Goal: Task Accomplishment & Management: Contribute content

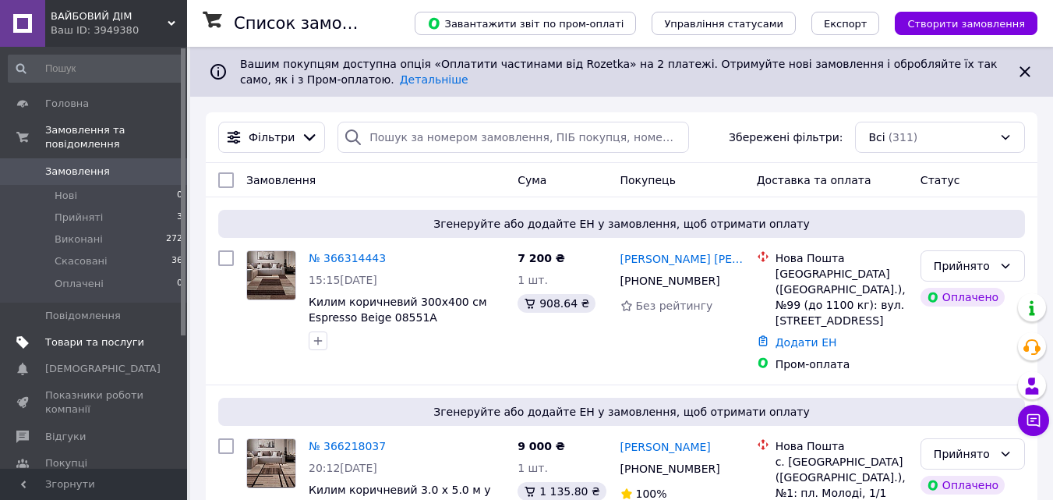
click at [89, 335] on span "Товари та послуги" at bounding box center [94, 342] width 99 height 14
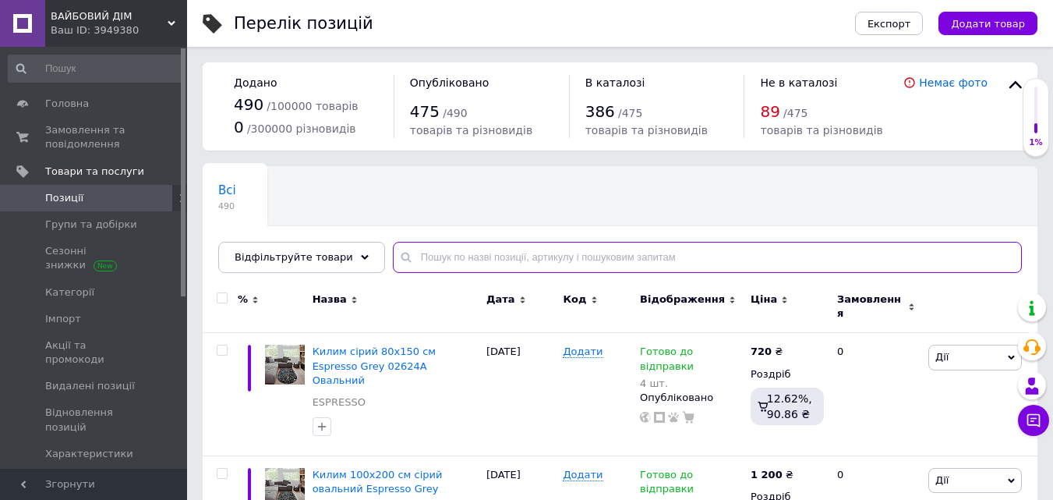
click at [417, 258] on input "text" at bounding box center [707, 257] width 629 height 31
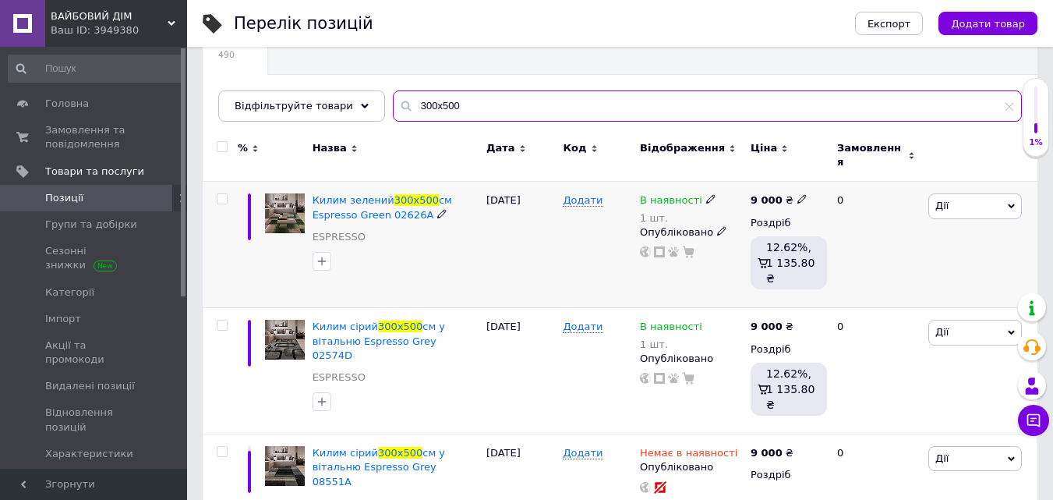
scroll to position [156, 0]
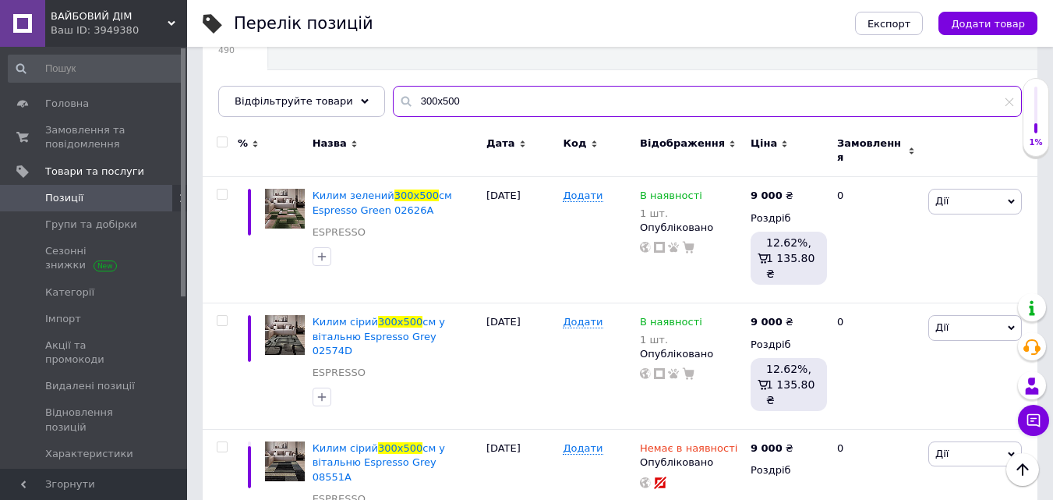
type input "300х500"
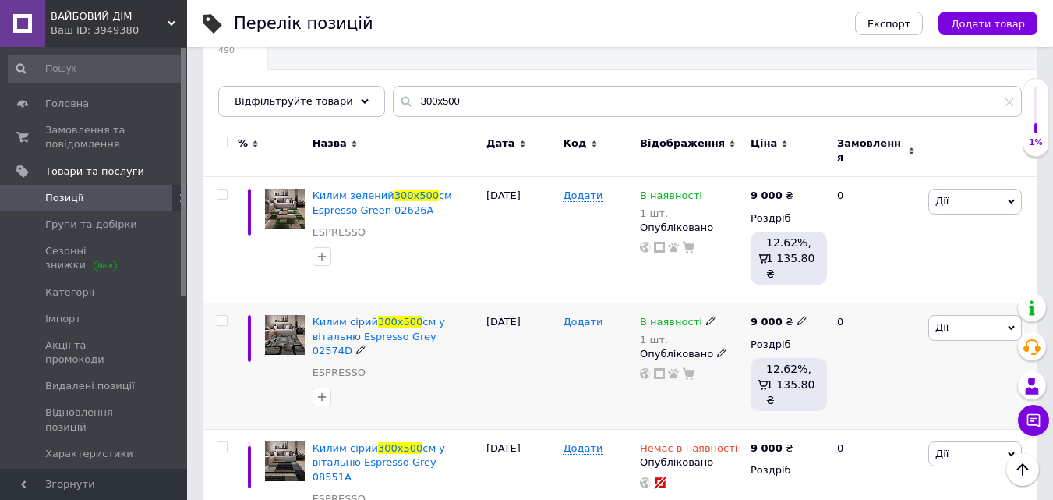
click at [706, 316] on icon at bounding box center [710, 320] width 9 height 9
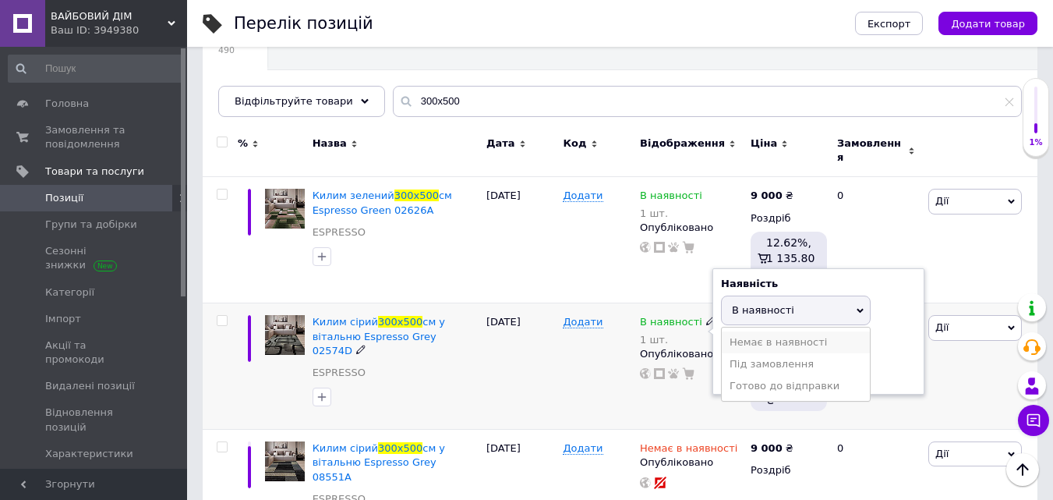
click at [746, 331] on li "Немає в наявності" at bounding box center [796, 342] width 148 height 22
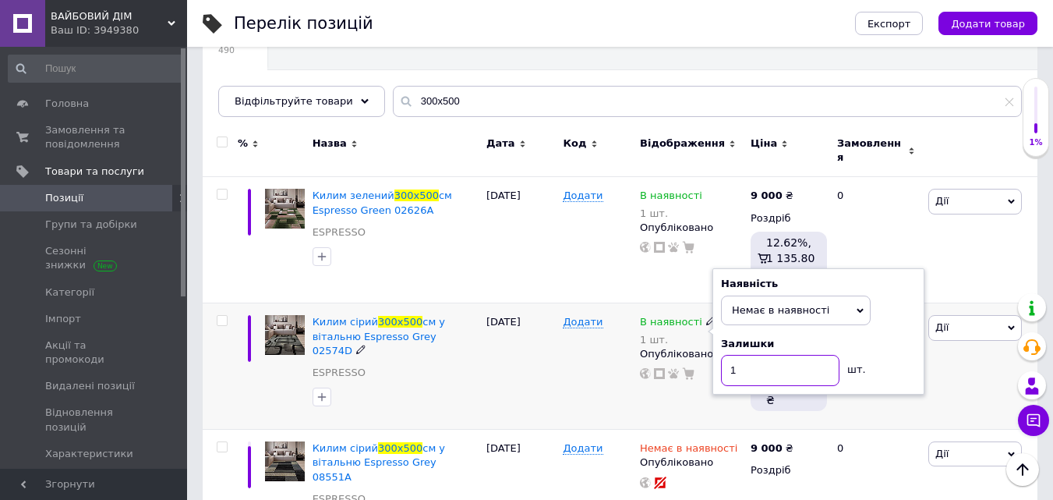
click at [746, 355] on input "1" at bounding box center [780, 370] width 118 height 31
click at [531, 355] on div "[DATE]" at bounding box center [520, 366] width 77 height 126
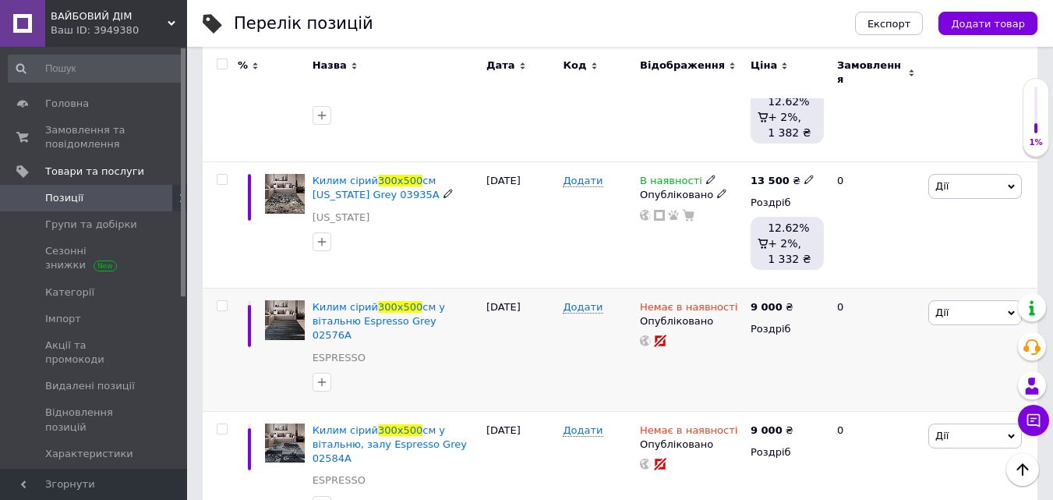
scroll to position [1247, 0]
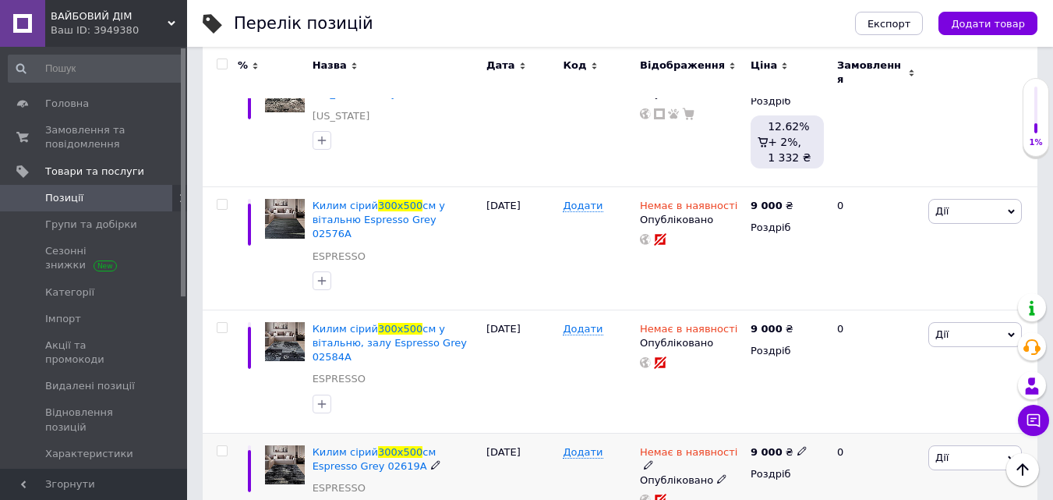
click at [652, 461] on use at bounding box center [648, 465] width 9 height 9
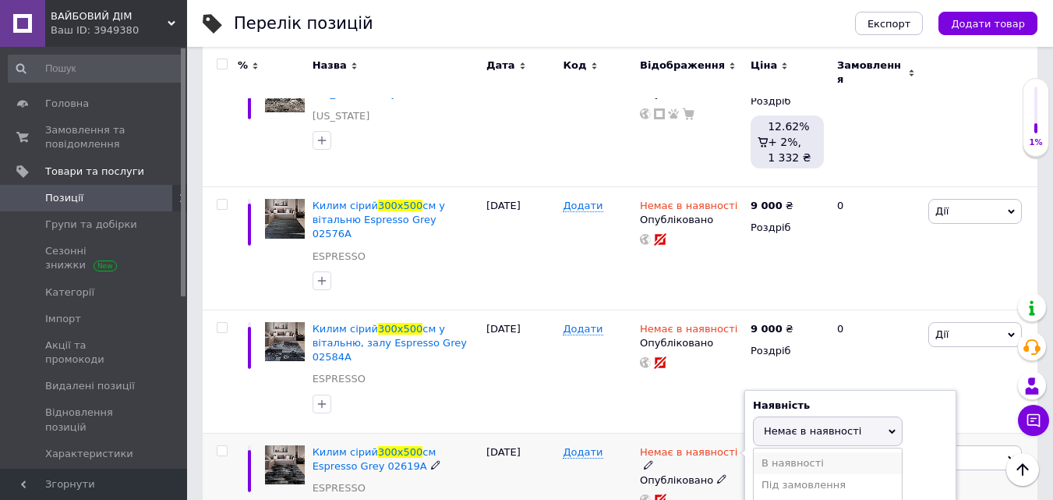
click at [779, 452] on li "В наявності" at bounding box center [828, 463] width 148 height 22
click at [774, 475] on input at bounding box center [812, 490] width 118 height 31
type input "1"
click at [581, 433] on div "Додати" at bounding box center [597, 487] width 77 height 109
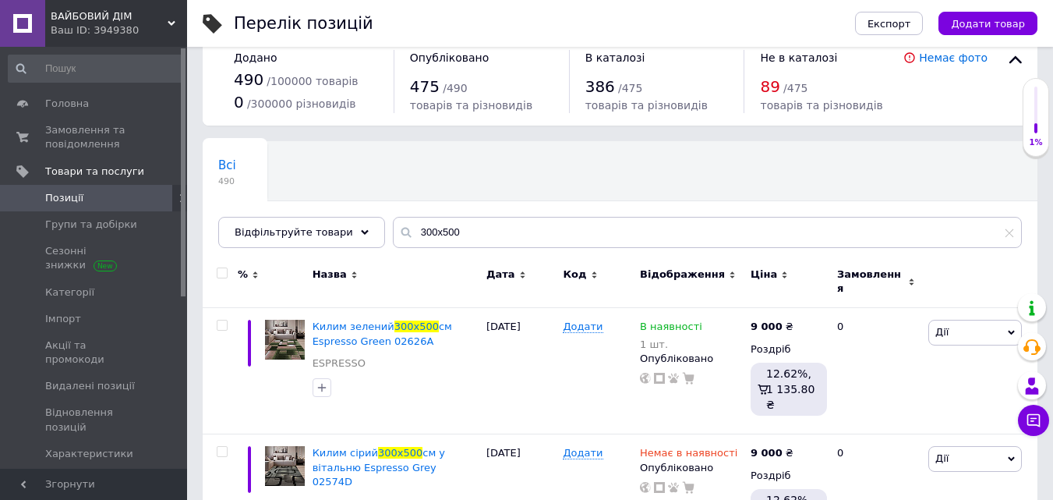
scroll to position [0, 0]
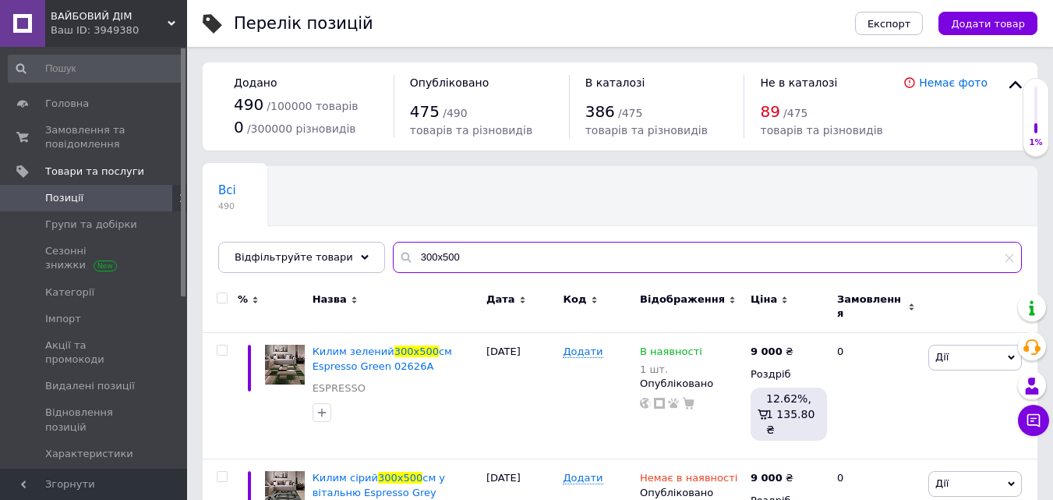
click at [423, 256] on input "300х500" at bounding box center [707, 257] width 629 height 31
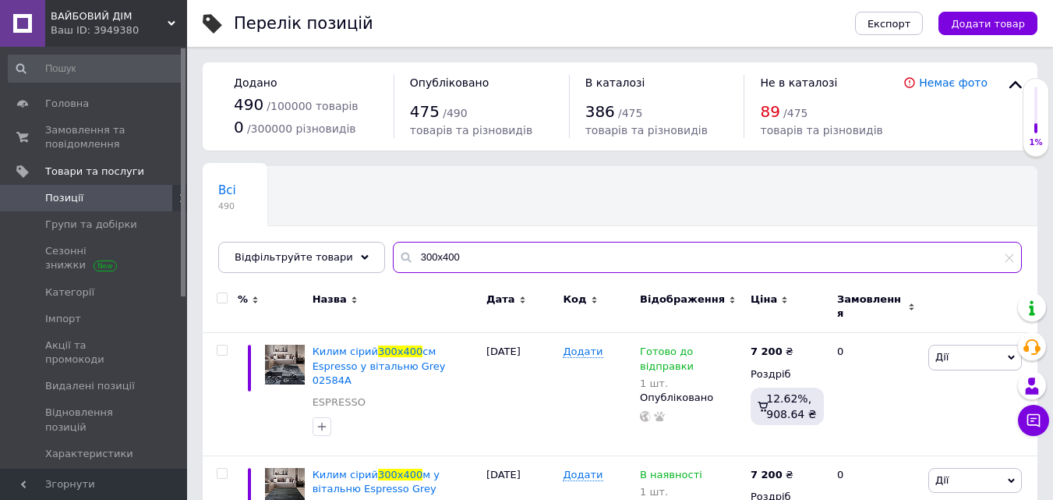
click at [468, 255] on input "300х400" at bounding box center [707, 257] width 629 height 31
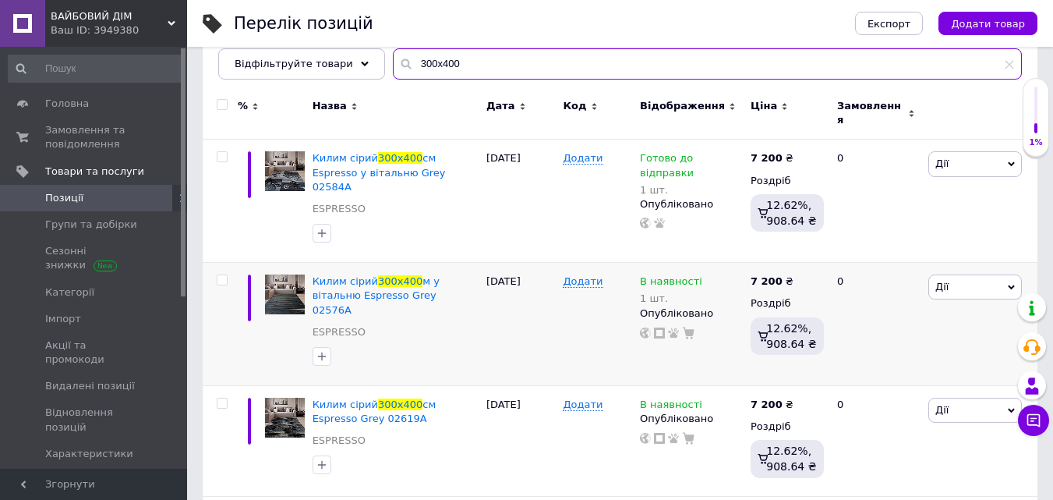
scroll to position [234, 0]
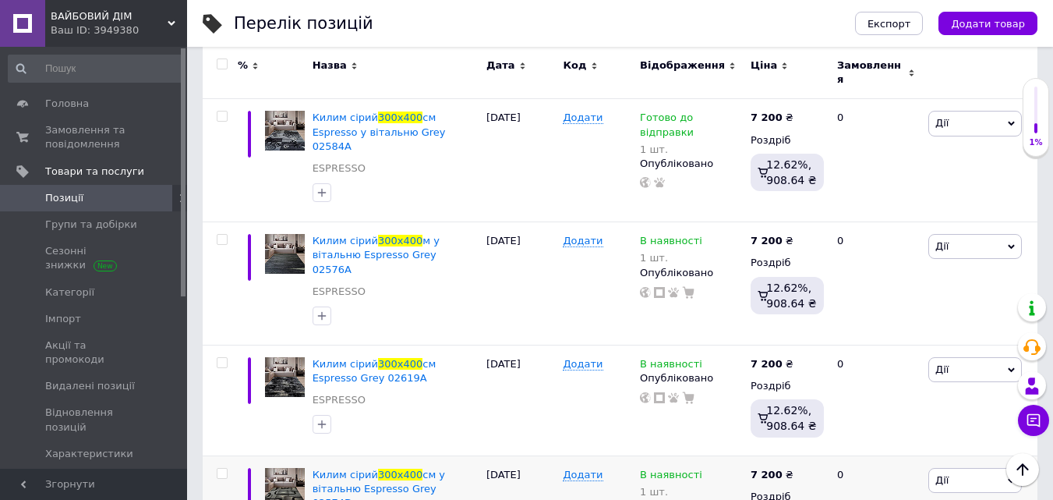
type input "300х400"
click at [706, 235] on icon at bounding box center [710, 239] width 9 height 9
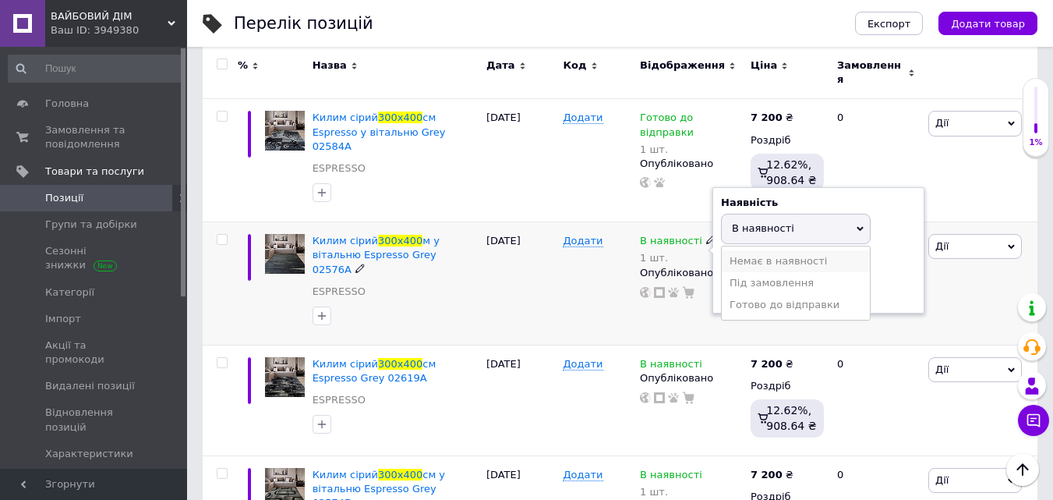
click at [738, 250] on li "Немає в наявності" at bounding box center [796, 261] width 148 height 22
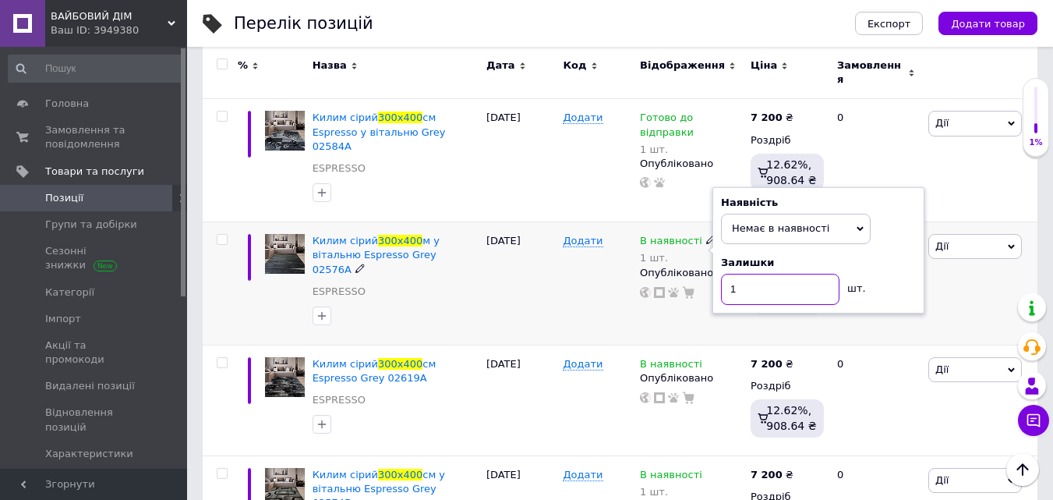
click at [749, 274] on input "1" at bounding box center [780, 289] width 118 height 31
click at [496, 264] on div "[DATE]" at bounding box center [520, 283] width 77 height 123
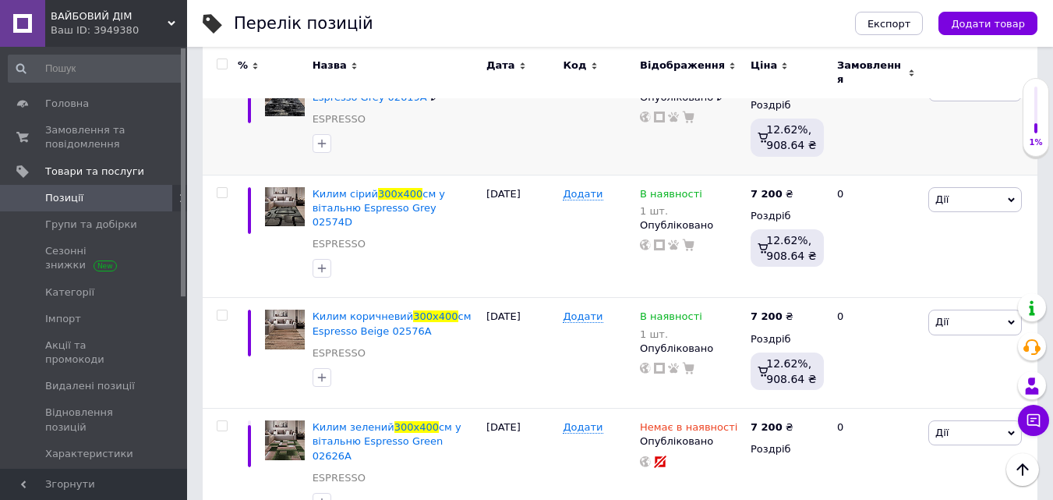
scroll to position [546, 0]
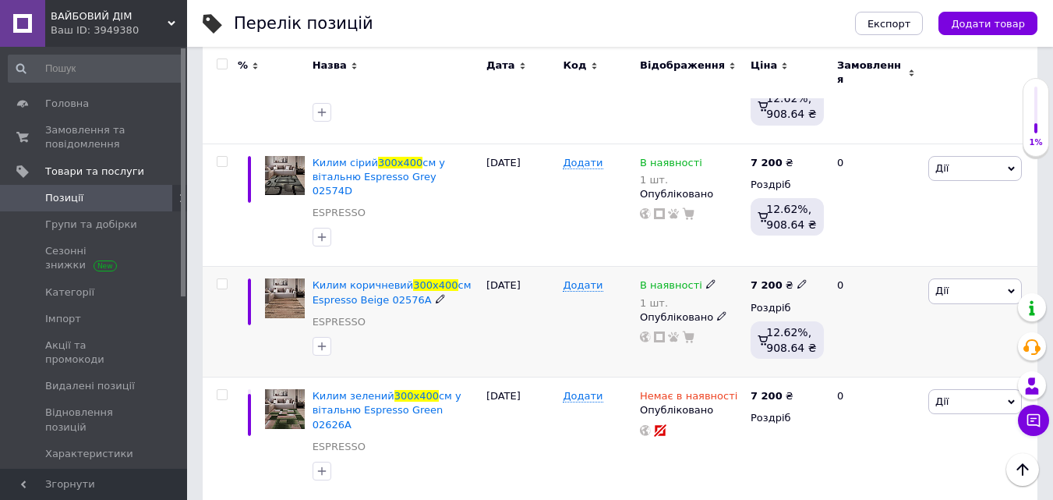
click at [706, 279] on icon at bounding box center [710, 283] width 9 height 9
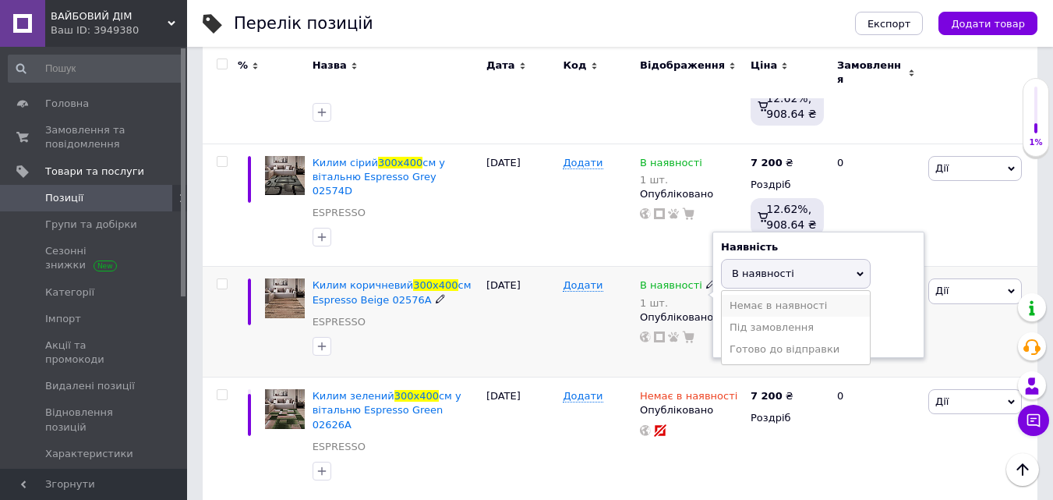
click at [730, 295] on li "Немає в наявності" at bounding box center [796, 306] width 148 height 22
click at [759, 318] on input "1" at bounding box center [780, 333] width 118 height 31
click at [549, 291] on div "[DATE]" at bounding box center [520, 322] width 77 height 111
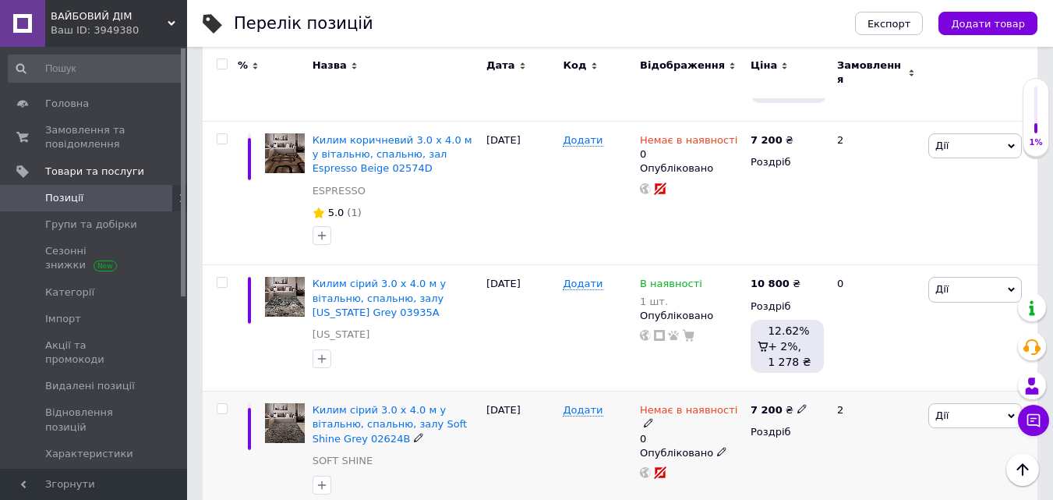
scroll to position [2806, 0]
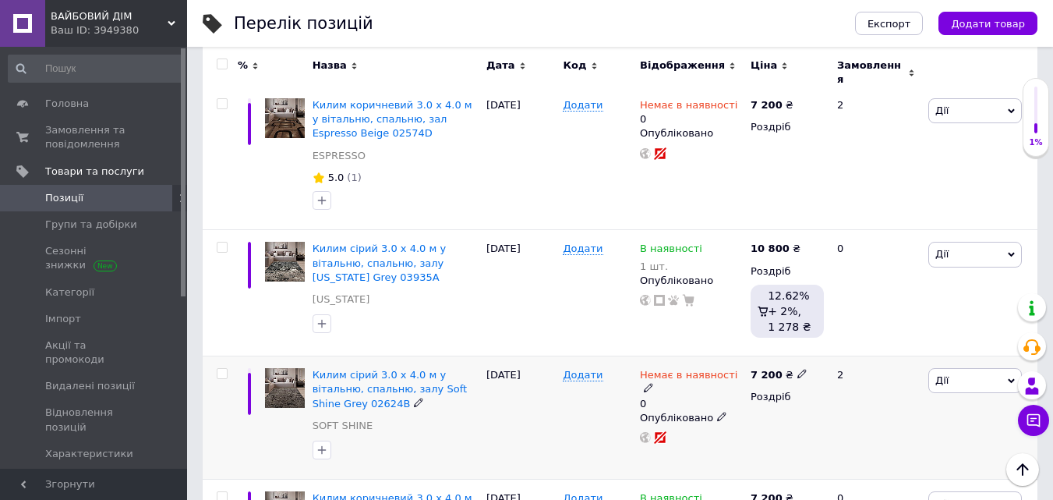
click at [727, 368] on div "Немає в наявності" at bounding box center [691, 382] width 103 height 28
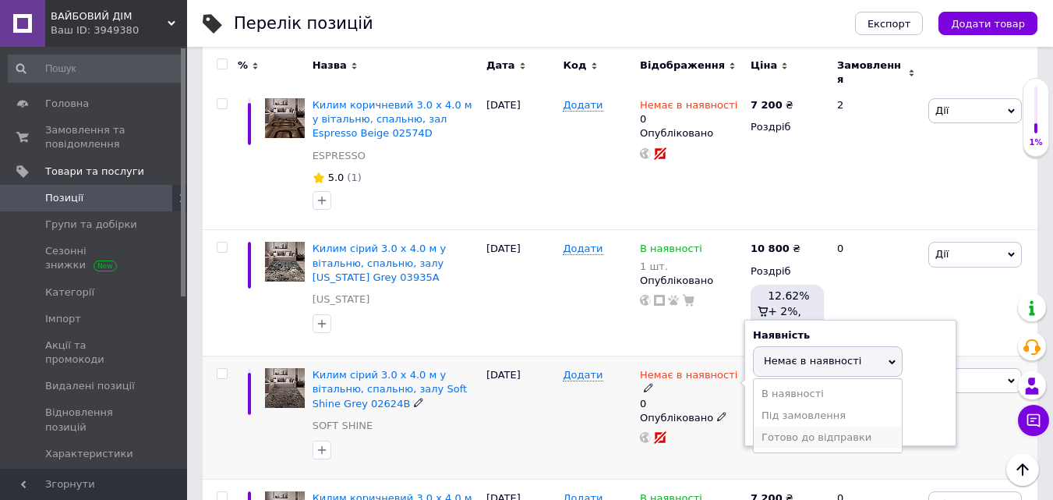
click at [781, 426] on li "Готово до відправки" at bounding box center [828, 437] width 148 height 22
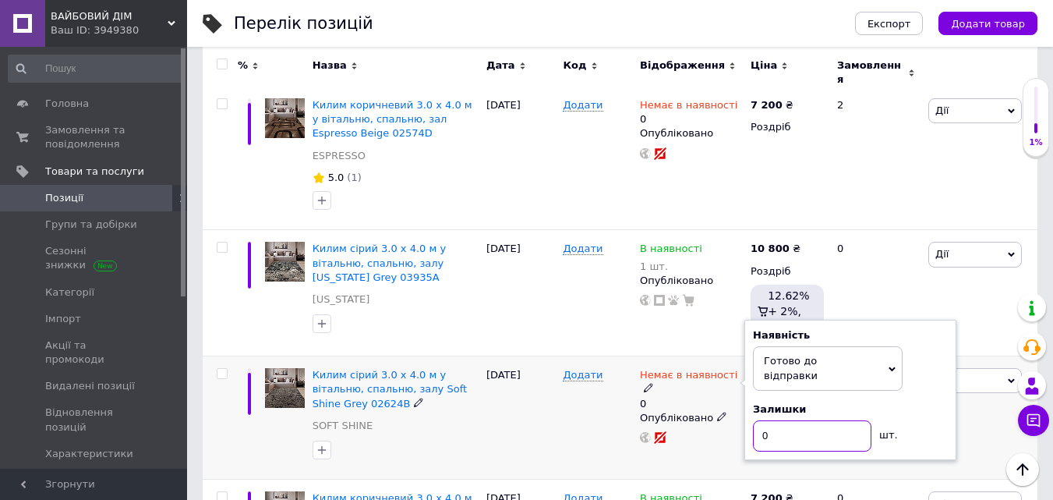
click at [782, 420] on input "0" at bounding box center [812, 435] width 118 height 31
type input "2"
click at [566, 356] on div "Додати" at bounding box center [597, 417] width 77 height 123
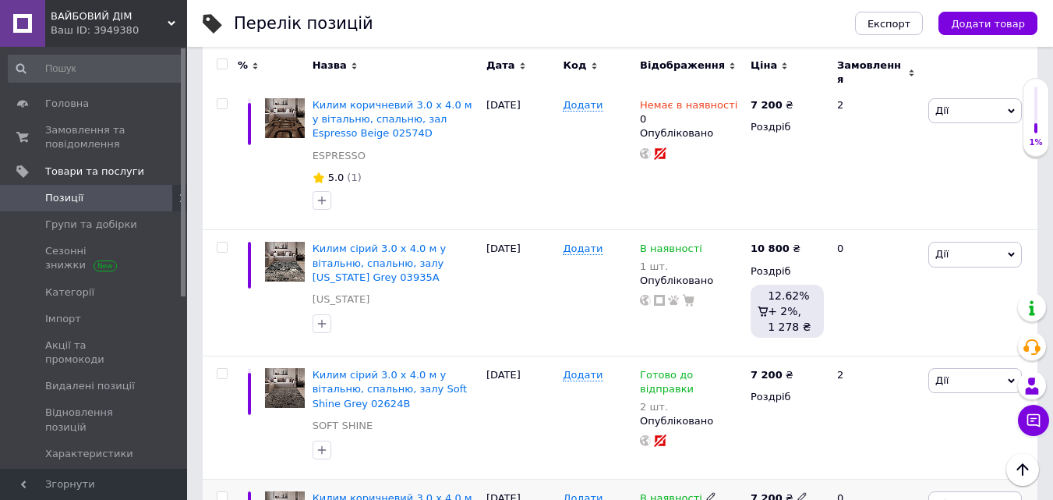
click at [706, 493] on use at bounding box center [710, 497] width 9 height 9
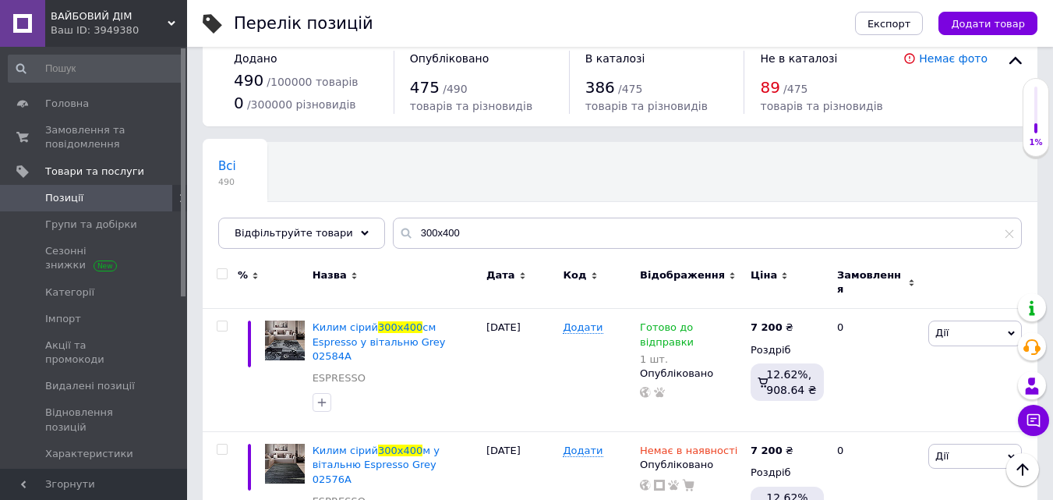
scroll to position [0, 0]
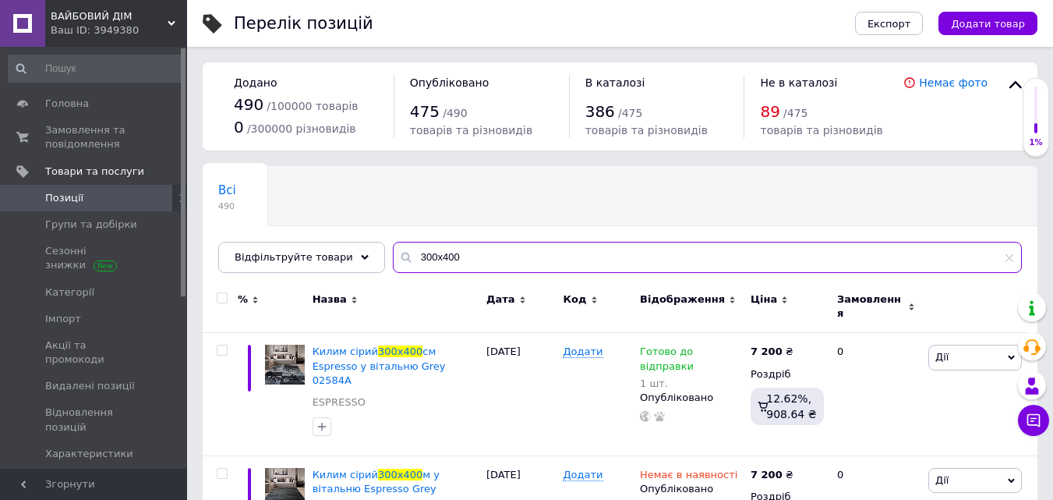
drag, startPoint x: 401, startPoint y: 254, endPoint x: 411, endPoint y: 256, distance: 9.6
click at [411, 256] on input "300х400" at bounding box center [707, 257] width 629 height 31
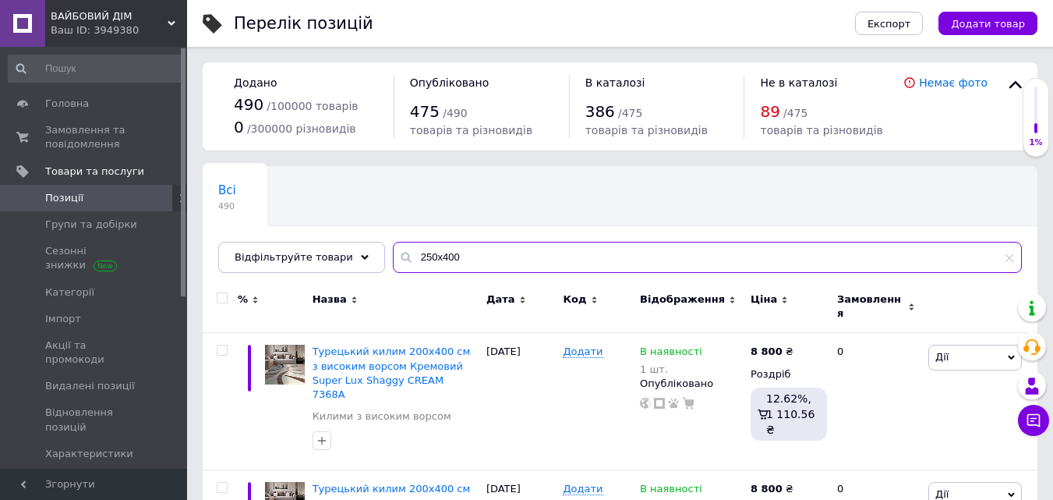
click at [426, 255] on input "250х400" at bounding box center [707, 257] width 629 height 31
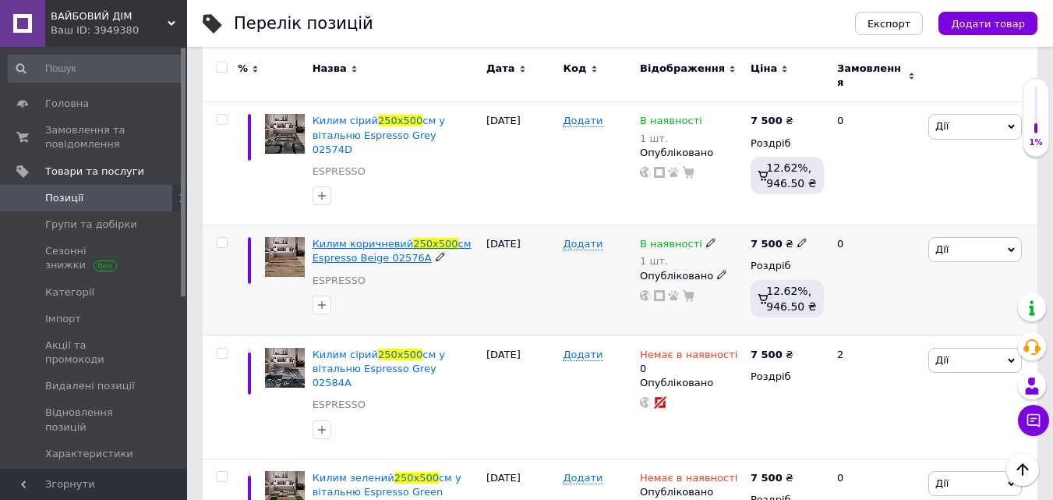
scroll to position [234, 0]
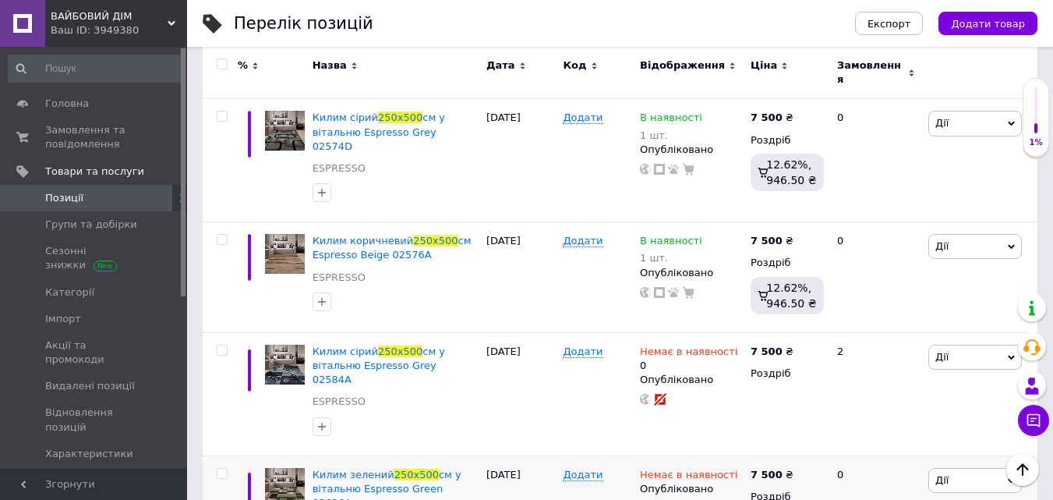
type input "250х500"
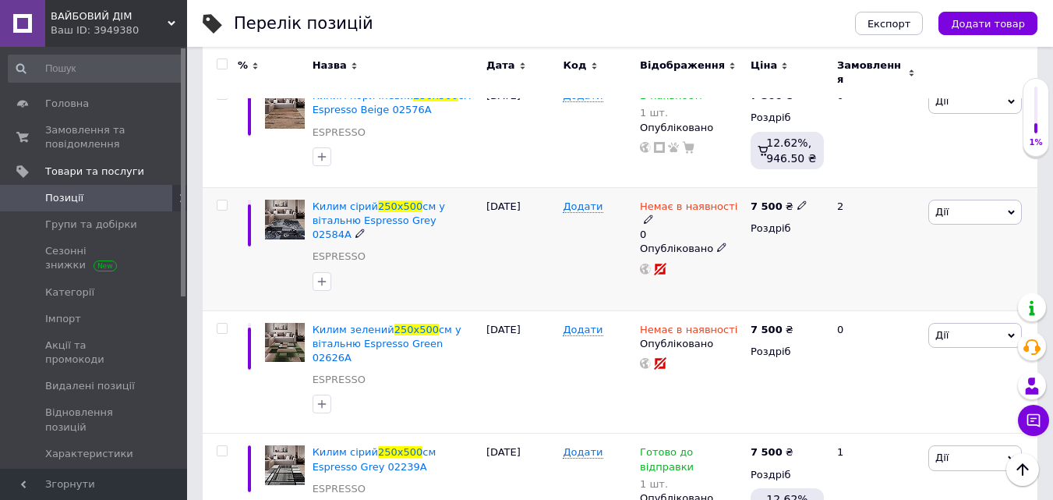
scroll to position [390, 0]
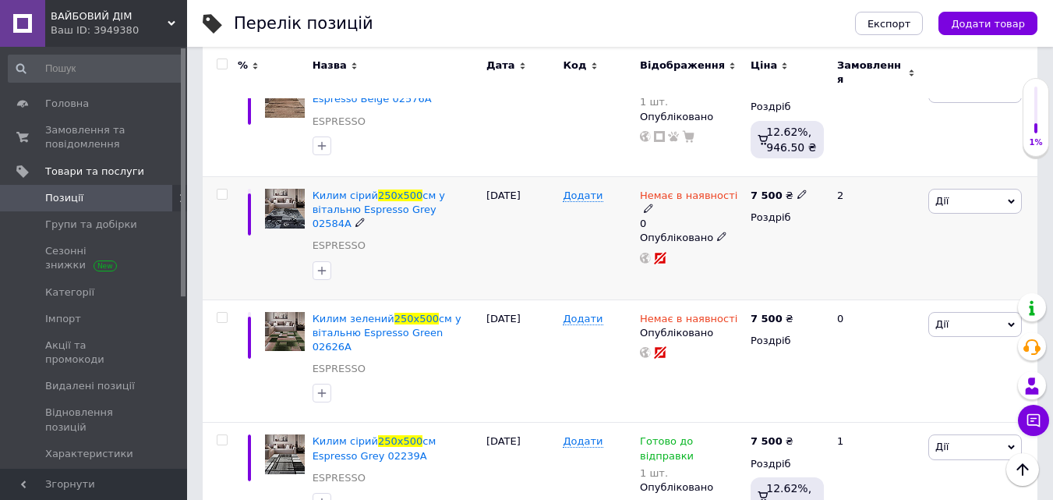
click at [652, 204] on use at bounding box center [648, 208] width 9 height 9
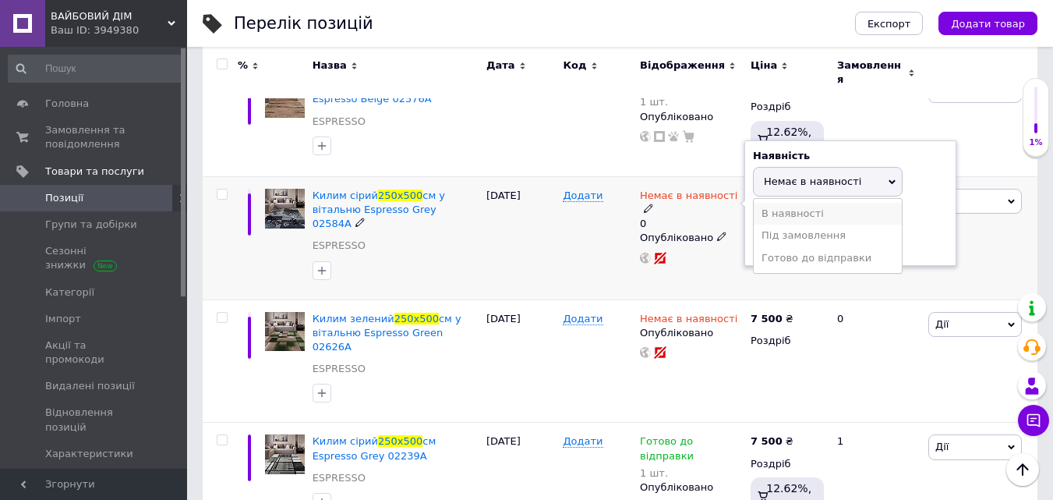
click at [780, 203] on li "В наявності" at bounding box center [828, 214] width 148 height 22
click at [779, 226] on input "0" at bounding box center [812, 241] width 118 height 31
type input "1"
click at [587, 217] on div "Додати" at bounding box center [597, 237] width 77 height 123
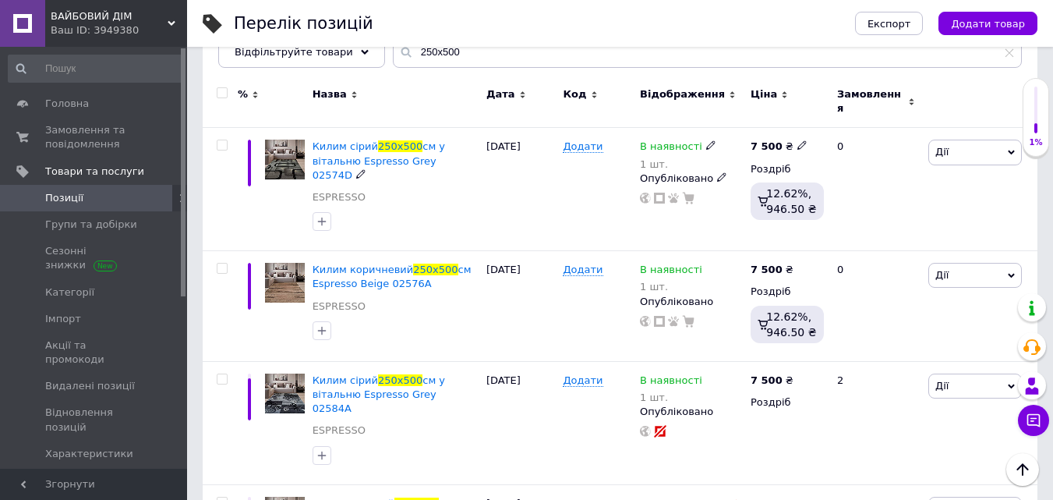
scroll to position [0, 0]
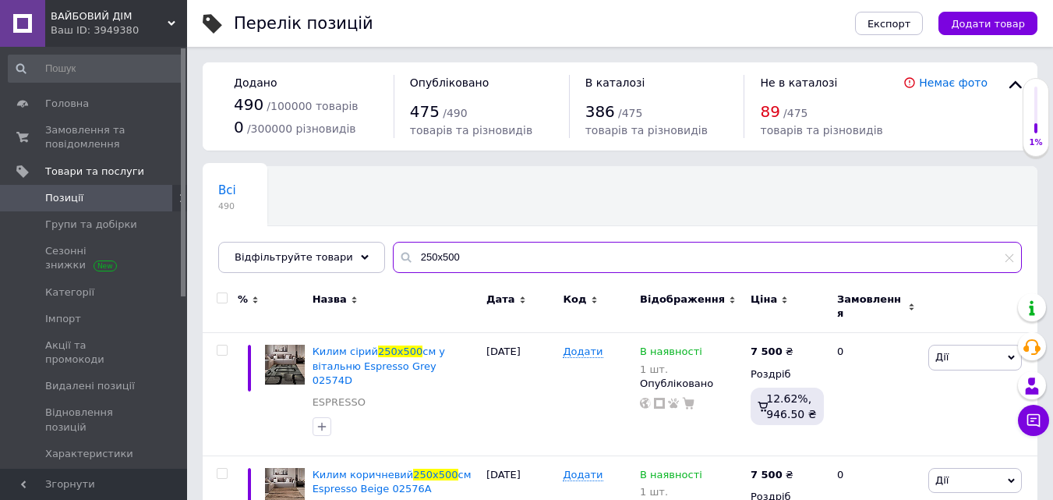
click at [426, 256] on input "250х500" at bounding box center [707, 257] width 629 height 31
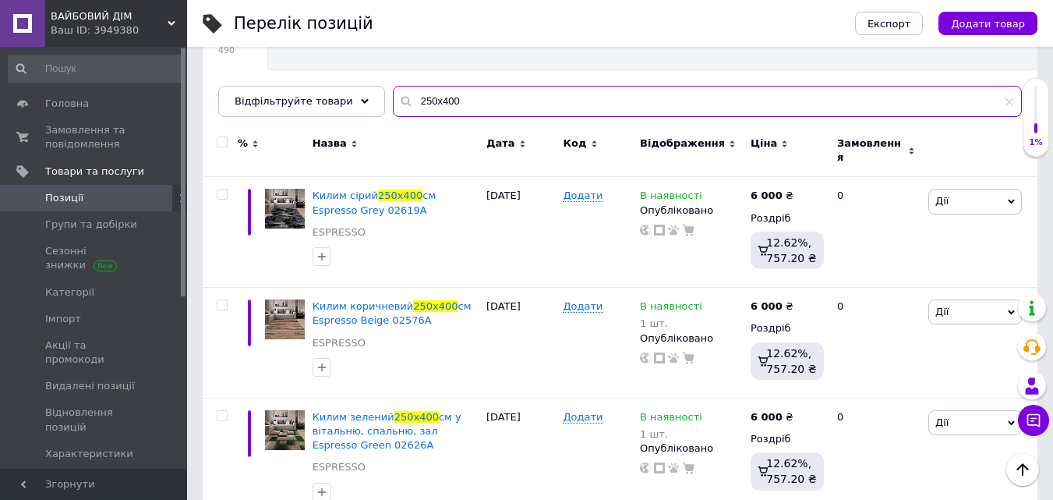
scroll to position [234, 0]
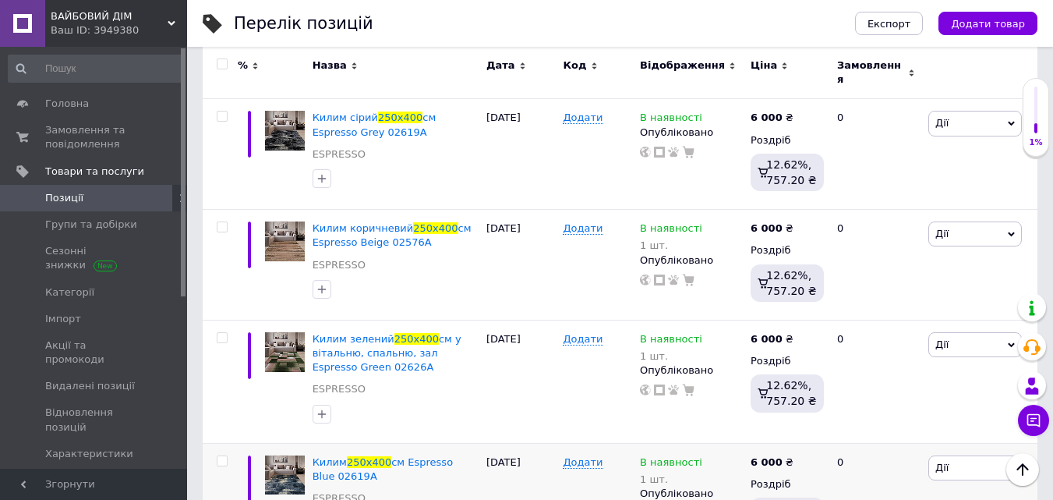
type input "250х400"
click at [706, 112] on use at bounding box center [710, 116] width 9 height 9
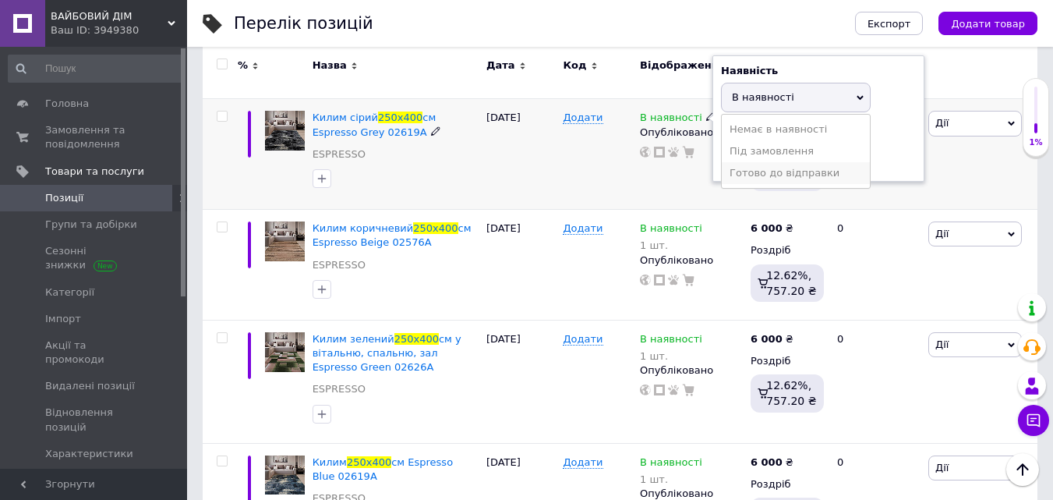
click at [754, 167] on li "Готово до відправки" at bounding box center [796, 173] width 148 height 22
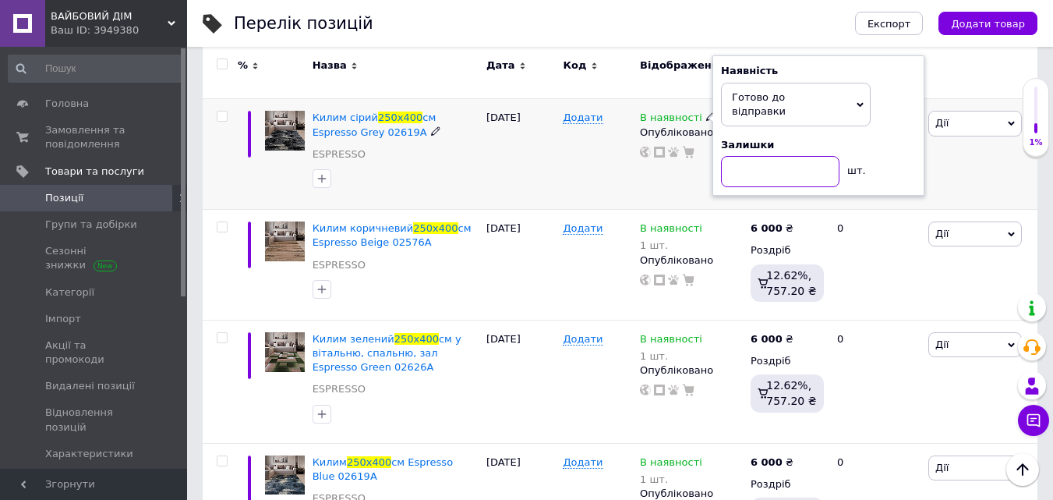
click at [750, 156] on input at bounding box center [780, 171] width 118 height 31
type input "1"
click at [550, 161] on div "[DATE]" at bounding box center [520, 154] width 77 height 111
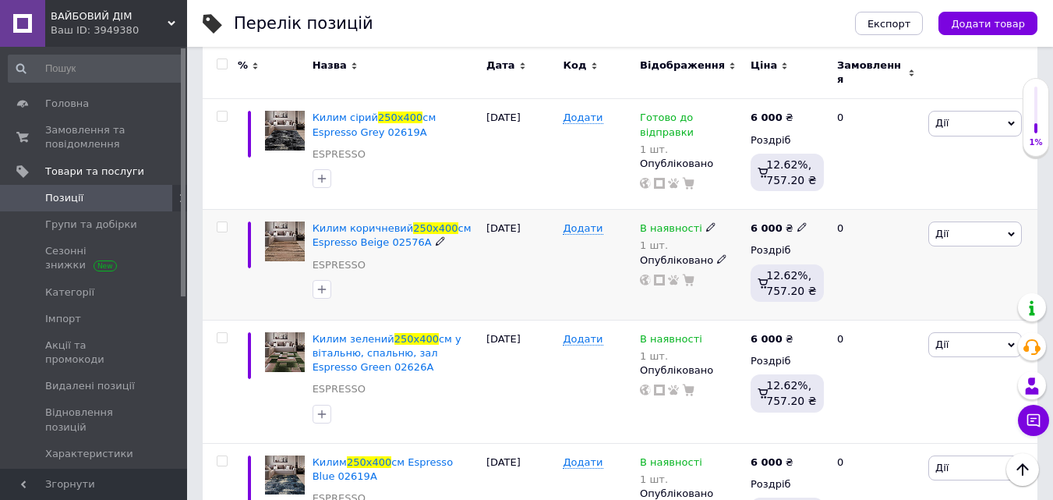
click at [706, 222] on icon at bounding box center [710, 226] width 9 height 9
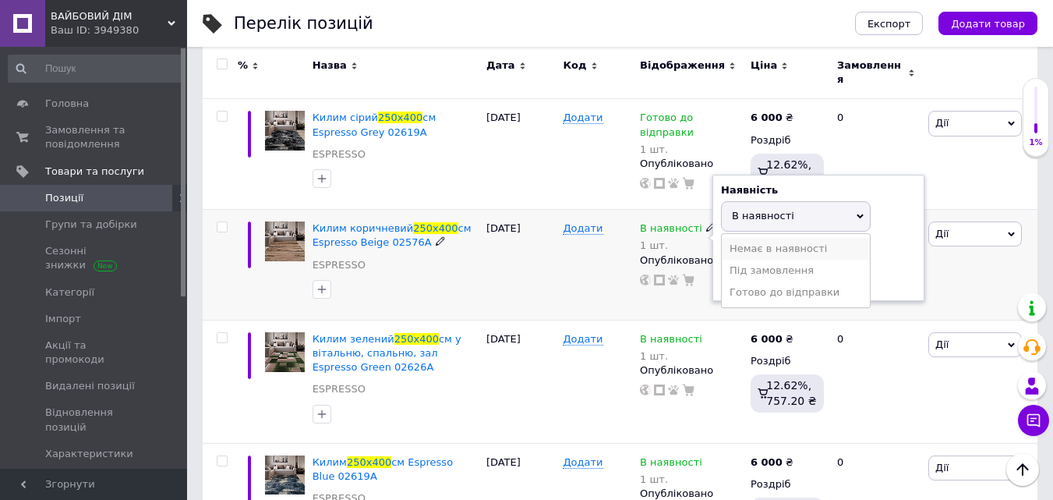
click at [743, 238] on li "Немає в наявності" at bounding box center [796, 249] width 148 height 22
click at [737, 264] on input "1" at bounding box center [780, 276] width 118 height 31
click at [569, 259] on div "Додати" at bounding box center [597, 265] width 77 height 111
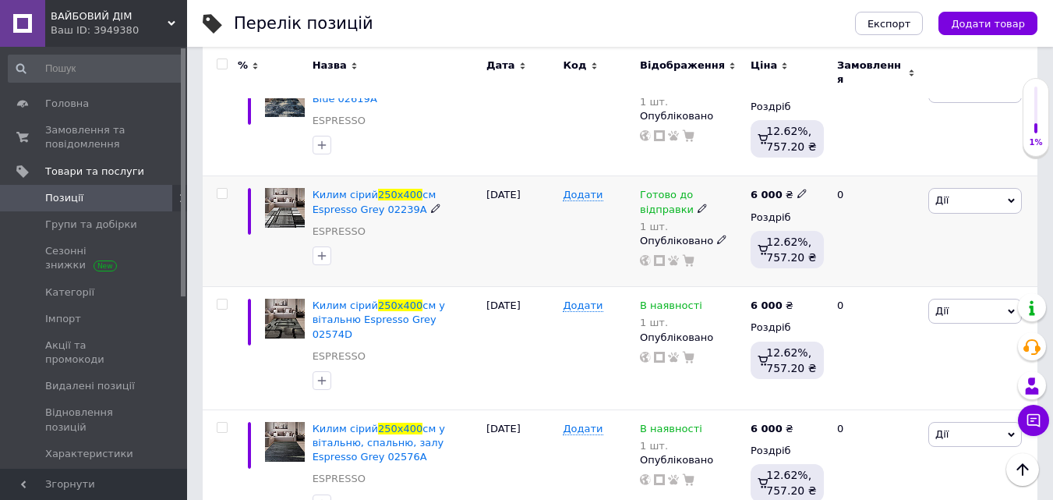
scroll to position [623, 0]
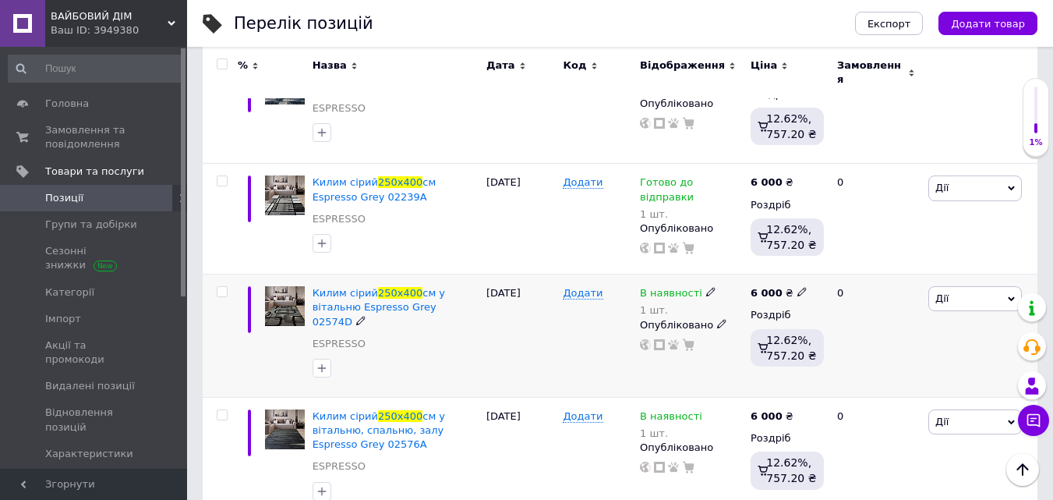
click at [706, 287] on icon at bounding box center [710, 291] width 9 height 9
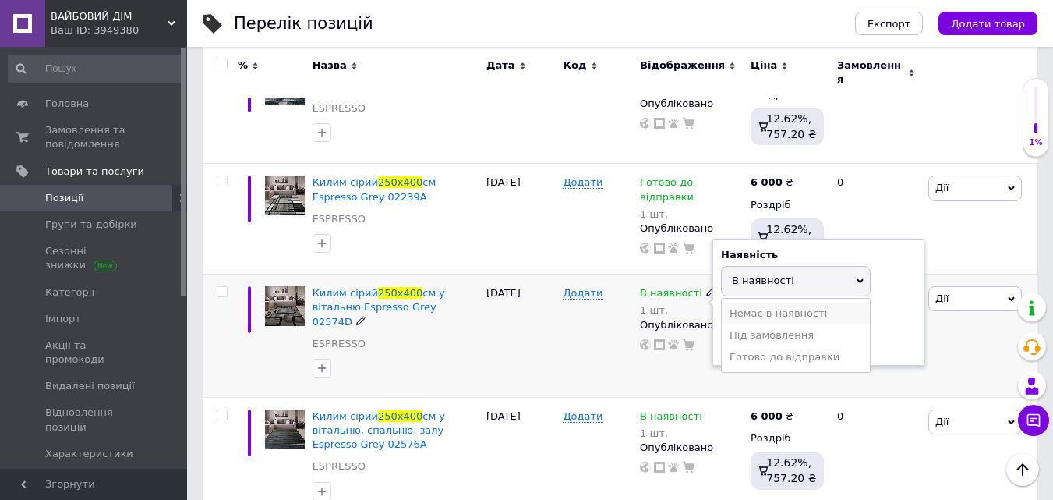
click at [733, 306] on li "Немає в наявності" at bounding box center [796, 313] width 148 height 22
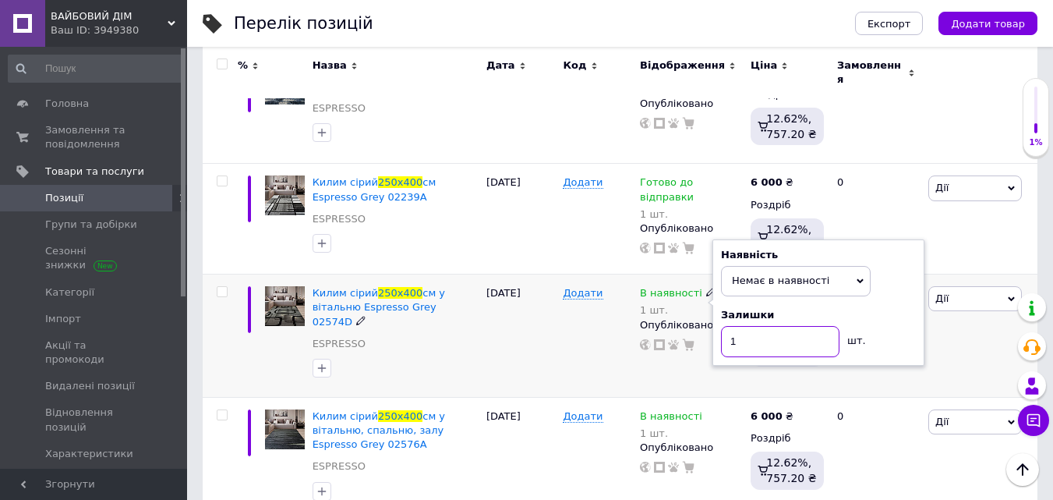
click at [745, 332] on input "1" at bounding box center [780, 341] width 118 height 31
click at [581, 325] on div "Додати" at bounding box center [597, 335] width 77 height 123
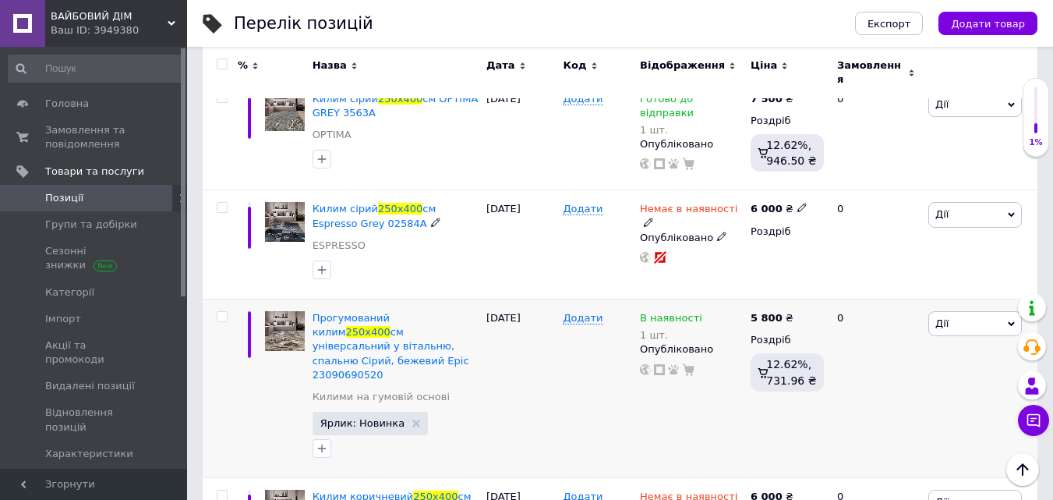
scroll to position [1091, 0]
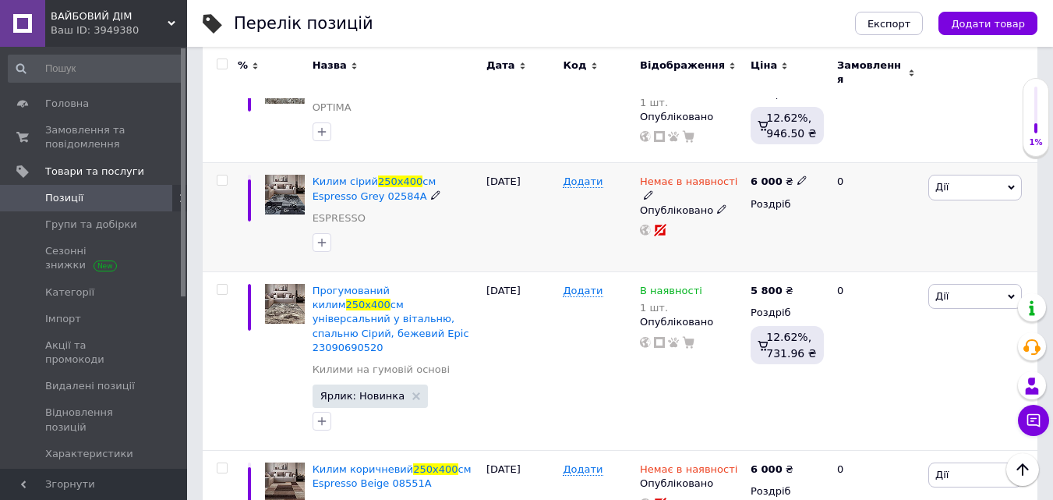
click at [653, 190] on icon at bounding box center [648, 194] width 9 height 9
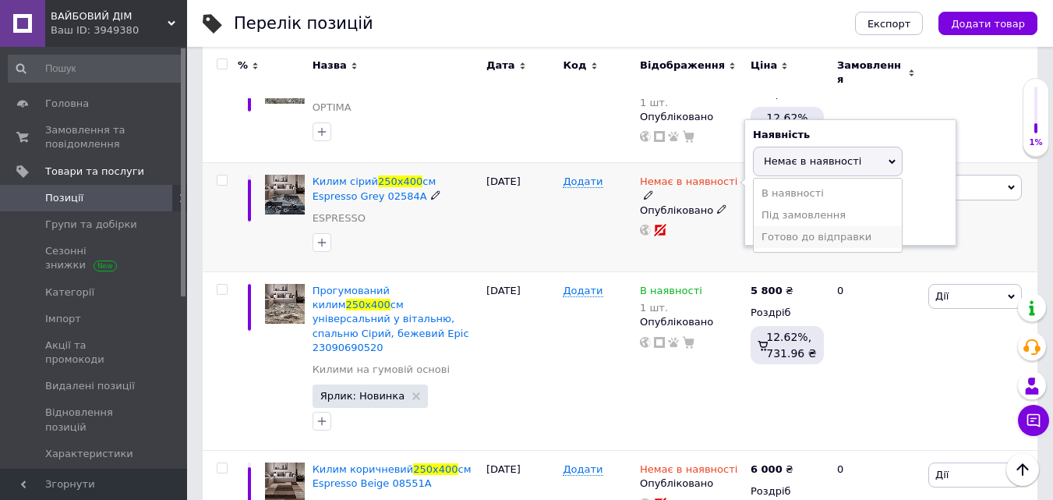
click at [764, 226] on li "Готово до відправки" at bounding box center [828, 237] width 148 height 22
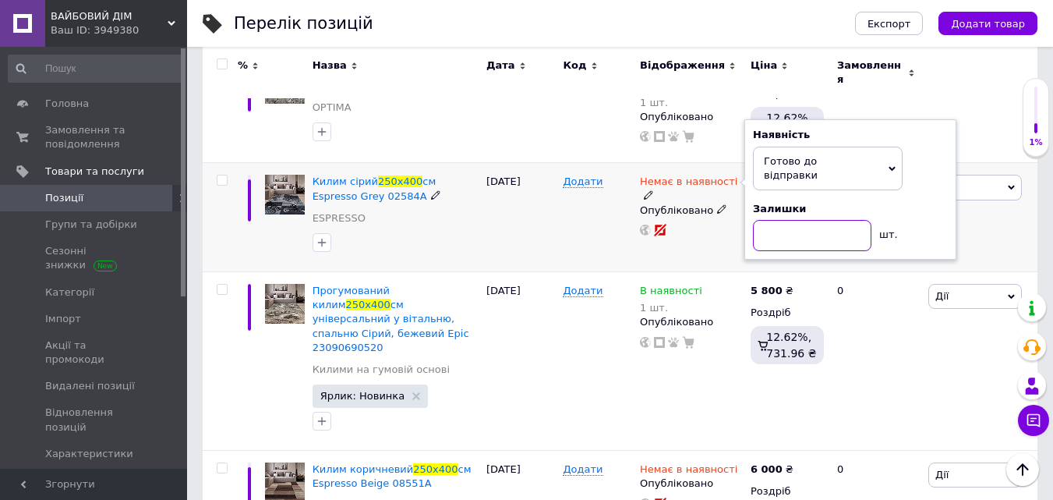
click at [769, 220] on input at bounding box center [812, 235] width 118 height 31
type input "1"
click at [581, 196] on div "Додати" at bounding box center [597, 217] width 77 height 109
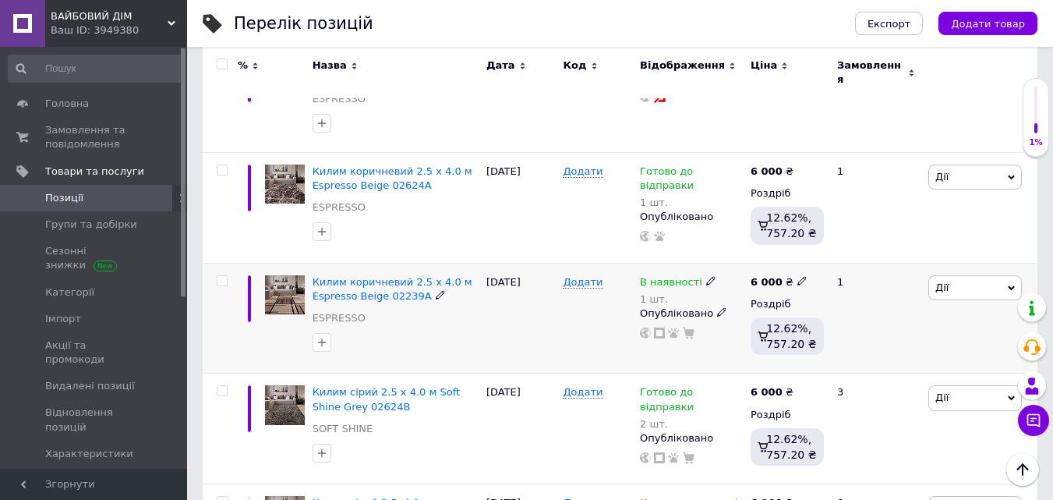
scroll to position [1559, 0]
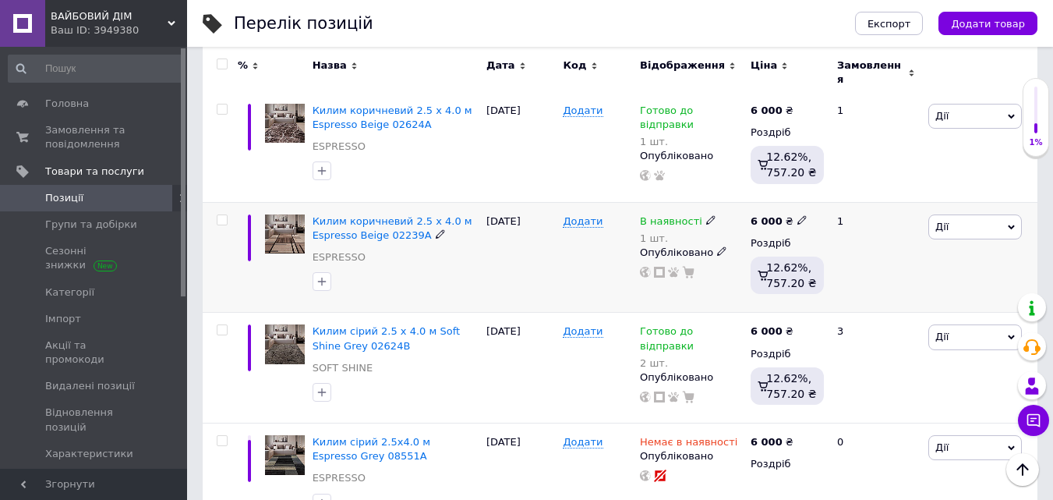
click at [706, 215] on use at bounding box center [710, 219] width 9 height 9
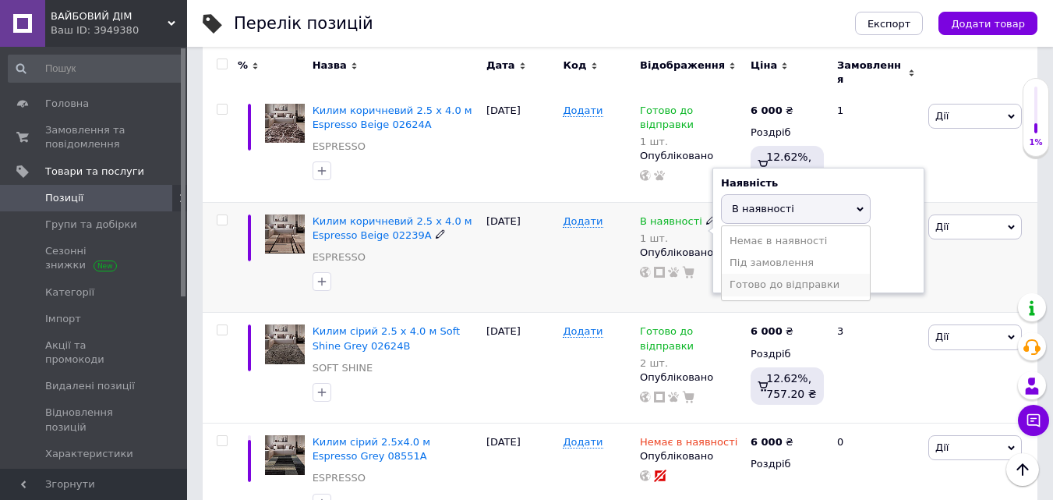
click at [736, 274] on li "Готово до відправки" at bounding box center [796, 285] width 148 height 22
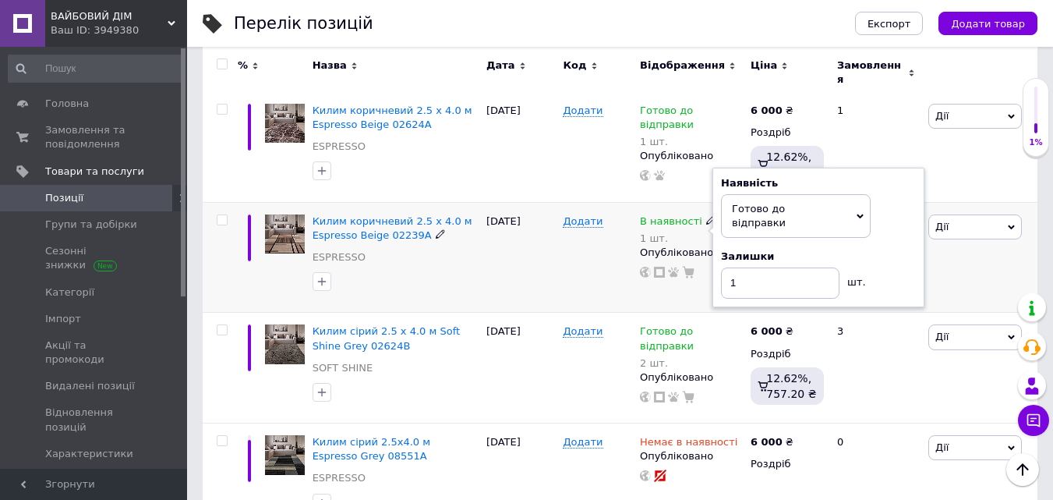
click at [599, 222] on div "Додати" at bounding box center [597, 257] width 77 height 111
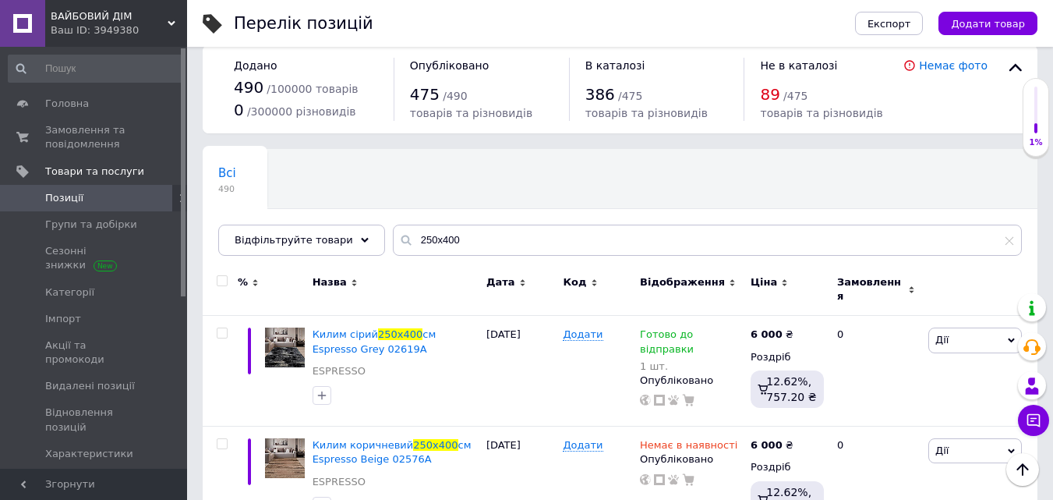
scroll to position [0, 0]
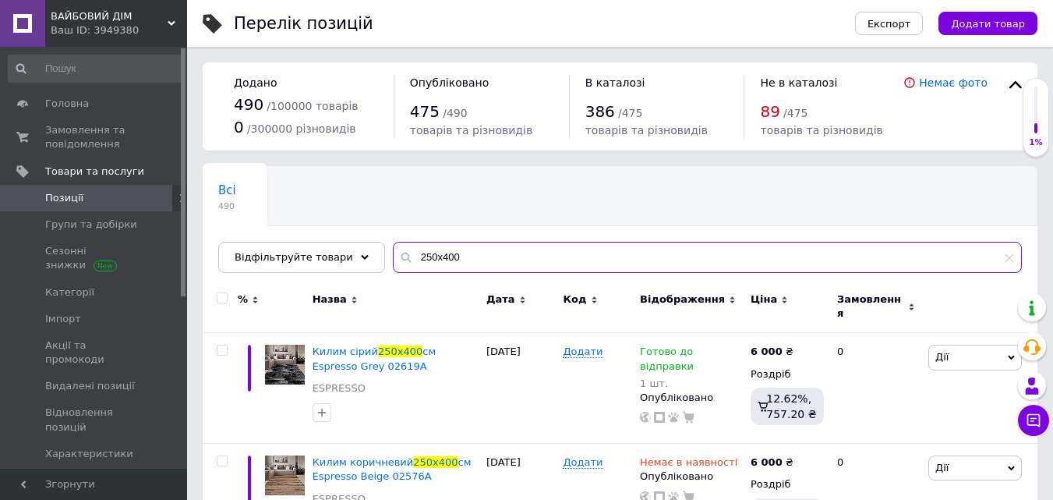
drag, startPoint x: 424, startPoint y: 256, endPoint x: 436, endPoint y: 257, distance: 12.6
click at [436, 258] on input "250х400" at bounding box center [707, 257] width 629 height 31
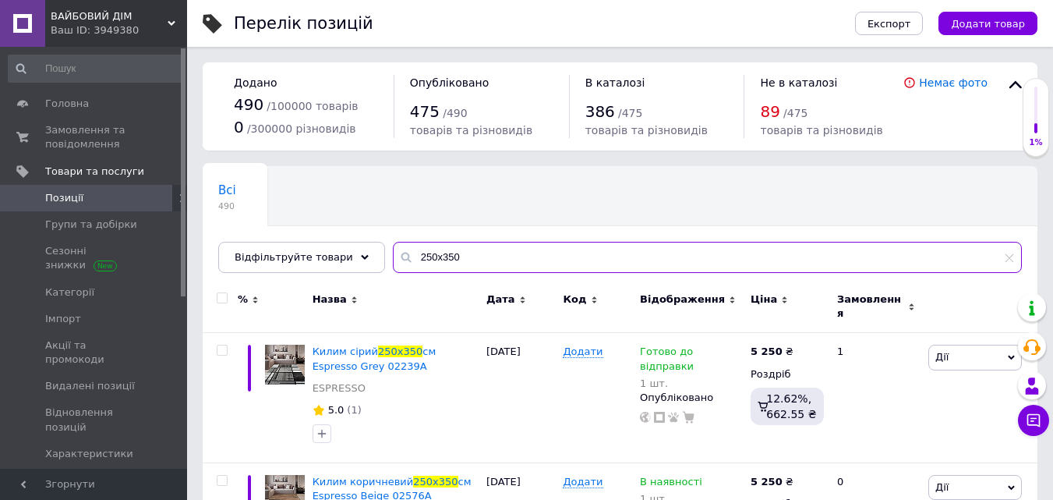
click at [466, 256] on input "250х350" at bounding box center [707, 257] width 629 height 31
type input "250х350"
